Goal: Obtain resource: Obtain resource

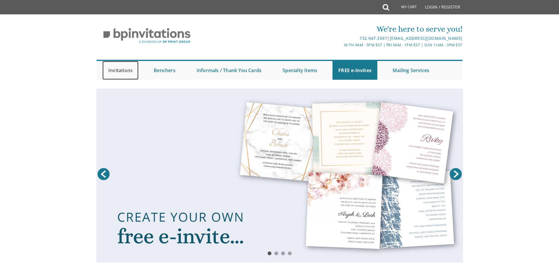
click at [124, 72] on link "Invitations" at bounding box center [120, 70] width 36 height 19
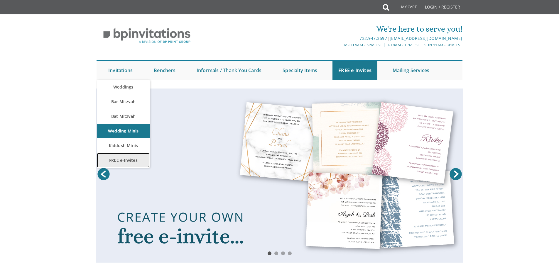
click at [116, 159] on link "FREE e-Invites" at bounding box center [123, 160] width 53 height 15
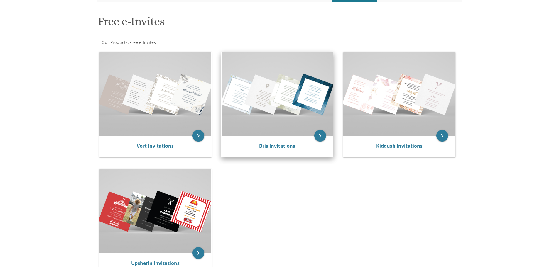
scroll to position [117, 0]
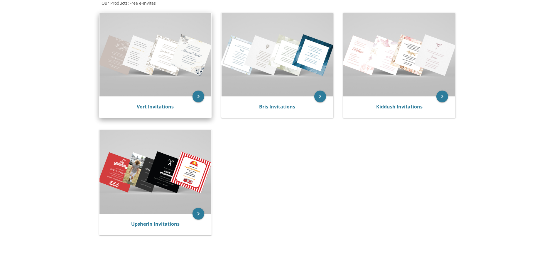
click at [165, 64] on img at bounding box center [155, 55] width 112 height 84
click at [151, 61] on img at bounding box center [155, 55] width 112 height 84
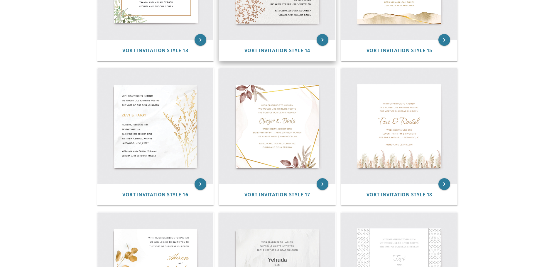
scroll to position [792, 0]
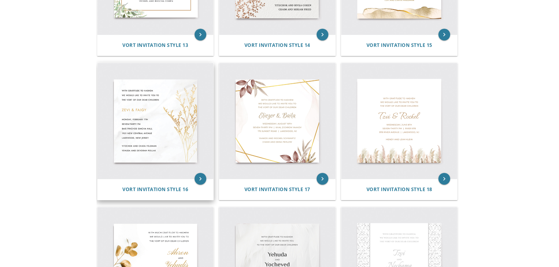
click at [157, 111] on img at bounding box center [155, 121] width 116 height 116
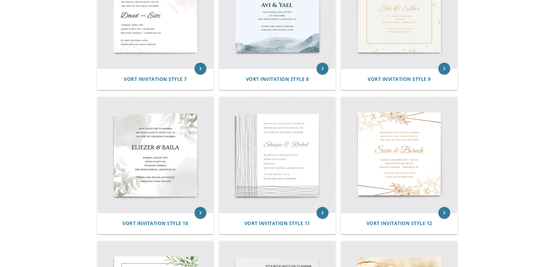
scroll to position [440, 0]
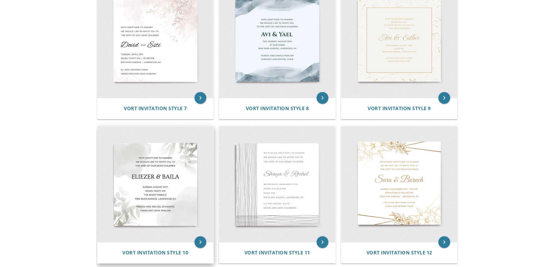
click at [133, 187] on img at bounding box center [155, 184] width 116 height 116
click at [153, 175] on img at bounding box center [155, 184] width 116 height 116
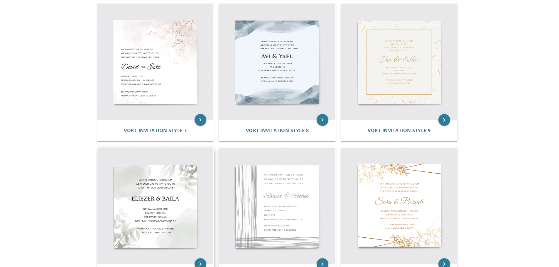
scroll to position [381, 0]
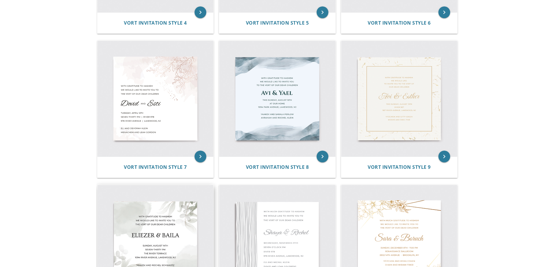
click at [155, 217] on img at bounding box center [155, 243] width 116 height 116
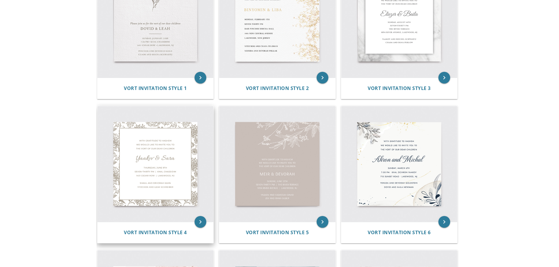
scroll to position [176, 0]
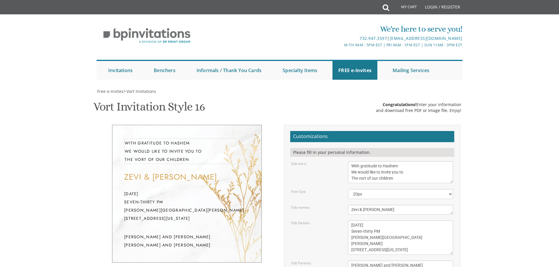
drag, startPoint x: 402, startPoint y: 165, endPoint x: 344, endPoint y: 165, distance: 57.8
click at [344, 165] on div "With gratitude to Hashem We would like to invite you to The vort of our children" at bounding box center [400, 172] width 114 height 22
click at [387, 172] on textarea "With gratitude to Hashem We would like to invite you to The vort of our children" at bounding box center [400, 172] width 105 height 22
click at [361, 172] on textarea "With gratitude to Hashem We would like to invite you to The vort of our children" at bounding box center [400, 172] width 105 height 22
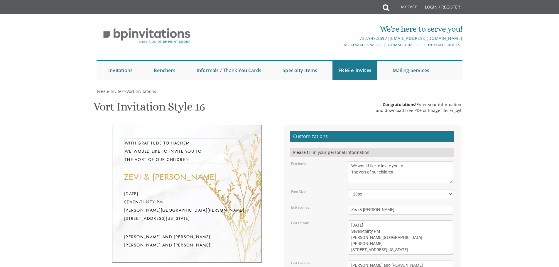
drag, startPoint x: 396, startPoint y: 172, endPoint x: 359, endPoint y: 175, distance: 37.0
click at [359, 175] on textarea "With gratitude to Hashem We would like to invite you to The vort of our children" at bounding box center [400, 172] width 105 height 22
click at [384, 211] on textarea "Zevi & Faigy" at bounding box center [400, 210] width 105 height 10
click at [351, 178] on textarea "With gratitude to Hashem We would like to invite you to The vort of our children" at bounding box center [400, 172] width 105 height 22
click at [359, 179] on textarea "With gratitude to Hashem We would like to invite you to The vort of our children" at bounding box center [400, 172] width 105 height 22
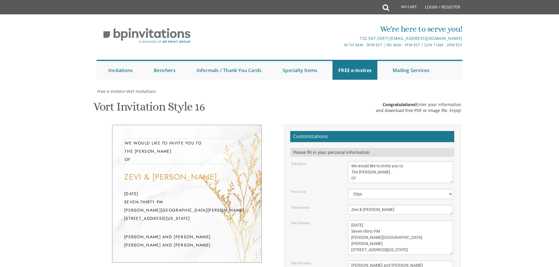
click at [352, 178] on textarea "With gratitude to Hashem We would like to invite you to The vort of our children" at bounding box center [400, 172] width 105 height 22
type textarea "We would like to invite you to The Sheva Brachos Of"
click at [379, 210] on textarea "Zevi & Faigy" at bounding box center [400, 210] width 105 height 10
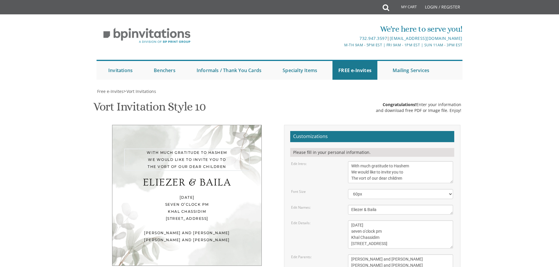
drag, startPoint x: 413, startPoint y: 167, endPoint x: 334, endPoint y: 163, distance: 79.0
click at [337, 166] on div "Edit Intro: With much gratitude to Hashem We would like to invite you to The vo…" at bounding box center [371, 172] width 171 height 22
click at [350, 171] on textarea "With much gratitude to Hashem We would like to invite you to The vort of our de…" at bounding box center [400, 172] width 105 height 22
drag, startPoint x: 407, startPoint y: 170, endPoint x: 359, endPoint y: 175, distance: 49.0
click at [359, 175] on textarea "With much gratitude to Hashem We would like to invite you to The vort of our de…" at bounding box center [400, 172] width 105 height 22
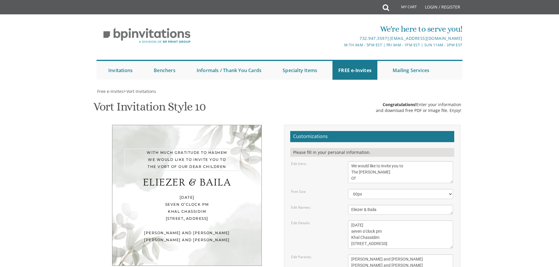
type textarea "We would like to invite you to The [PERSON_NAME] Of"
click at [380, 209] on textarea "Eliezer & Baila" at bounding box center [400, 210] width 105 height 10
drag, startPoint x: 388, startPoint y: 209, endPoint x: 338, endPoint y: 215, distance: 49.6
click at [338, 215] on form "Customizations Please fill in your personal information. Edit Intro: With much …" at bounding box center [372, 226] width 164 height 191
type textarea "[PERSON_NAME] & Miri"
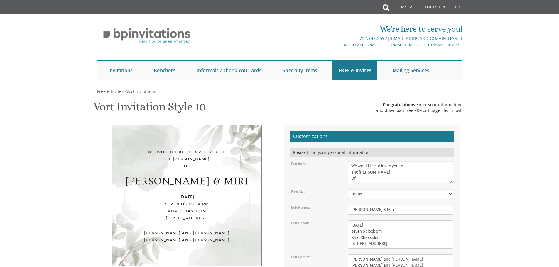
drag, startPoint x: 406, startPoint y: 225, endPoint x: 340, endPoint y: 227, distance: 66.6
click at [340, 227] on div "Edit Details: [DATE] seven o’clock pm Khal Chassidim [STREET_ADDRESS]" at bounding box center [371, 235] width 171 height 28
drag, startPoint x: 385, startPoint y: 231, endPoint x: 345, endPoint y: 230, distance: 39.9
click at [345, 230] on div "[DATE] seven o’clock pm Khal Chassidim [STREET_ADDRESS]" at bounding box center [400, 235] width 114 height 28
drag, startPoint x: 388, startPoint y: 238, endPoint x: 349, endPoint y: 239, distance: 39.0
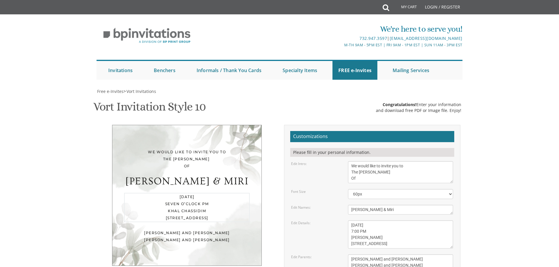
click at [349, 239] on textarea "[DATE] seven o’clock pm Khal Chassidim [STREET_ADDRESS]" at bounding box center [400, 235] width 105 height 28
drag, startPoint x: 408, startPoint y: 244, endPoint x: 335, endPoint y: 244, distance: 72.4
click at [335, 244] on div "Edit Details: [DATE] seven o’clock pm Khal Chassidim [STREET_ADDRESS]" at bounding box center [371, 235] width 171 height 28
type textarea "[DATE] 7:00 PM K'[PERSON_NAME] [PERSON_NAME] [PERSON_NAME][GEOGRAPHIC_DATA] Shu…"
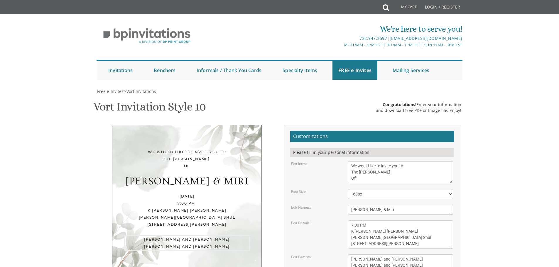
scroll to position [21, 0]
drag, startPoint x: 400, startPoint y: 265, endPoint x: 334, endPoint y: 234, distance: 72.9
click at [334, 255] on div "Edit Parents: [PERSON_NAME] and [PERSON_NAME] [PERSON_NAME] and [PERSON_NAME]" at bounding box center [371, 263] width 171 height 16
type textarea "[PERSON_NAME] and [PERSON_NAME]"
click at [408, 205] on textarea "Eliezer & Baila" at bounding box center [400, 210] width 105 height 10
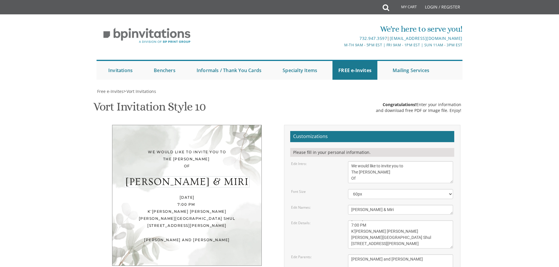
scroll to position [138, 0]
type input "[EMAIL_ADDRESS][DOMAIN_NAME]"
